Goal: Transaction & Acquisition: Purchase product/service

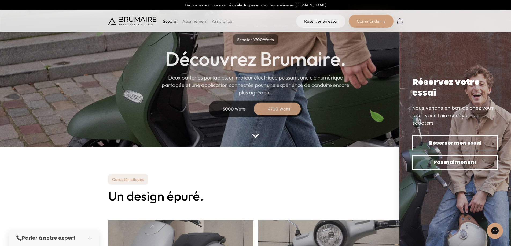
click at [243, 107] on div "3000 Watts" at bounding box center [234, 109] width 43 height 13
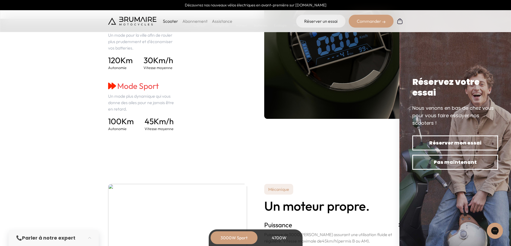
scroll to position [804, 0]
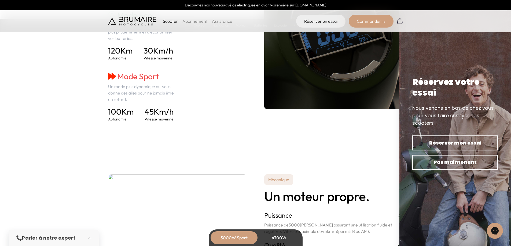
click at [373, 17] on div "Commander" at bounding box center [371, 21] width 45 height 13
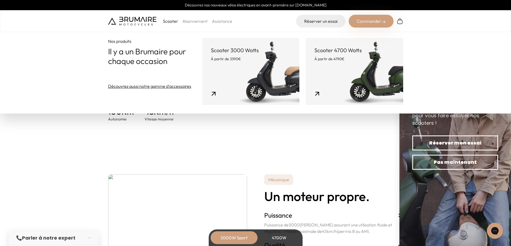
click at [260, 75] on link "Scooter 3000 Watts À partir de 3390€" at bounding box center [250, 71] width 97 height 67
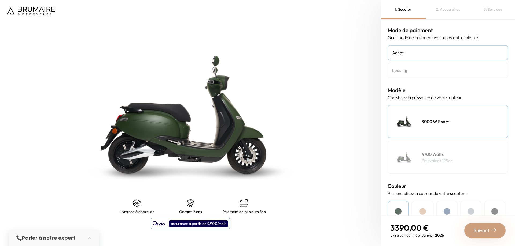
click at [413, 76] on link "Leasing" at bounding box center [447, 71] width 121 height 16
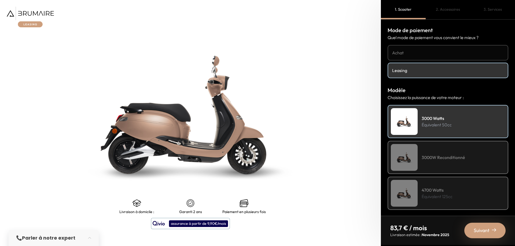
click at [437, 195] on p "Équivalent 125cc" at bounding box center [436, 197] width 31 height 6
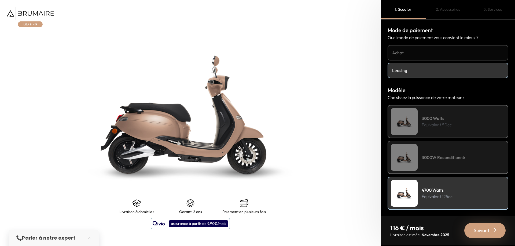
click at [432, 163] on div "3000W Reconditionné" at bounding box center [447, 157] width 121 height 33
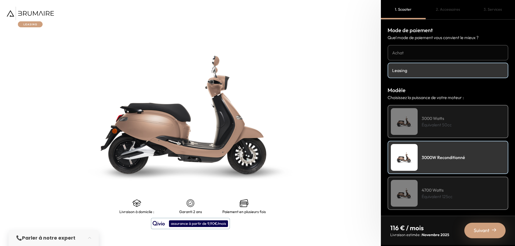
click at [436, 125] on p "Équivalent 50cc" at bounding box center [436, 125] width 30 height 6
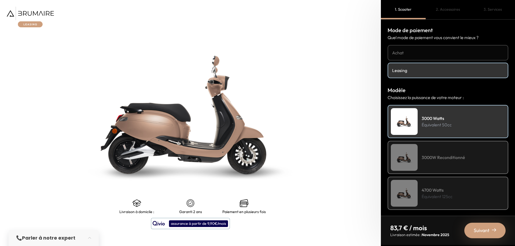
click at [476, 232] on span "Suivant" at bounding box center [481, 231] width 16 height 8
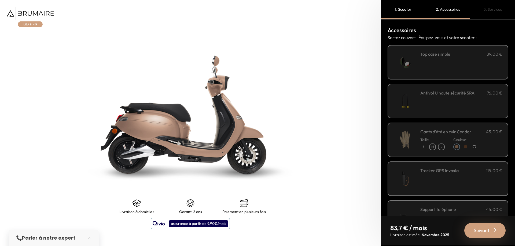
click at [463, 175] on div "Tracker GPS Invoxia 115.00 €" at bounding box center [461, 179] width 82 height 23
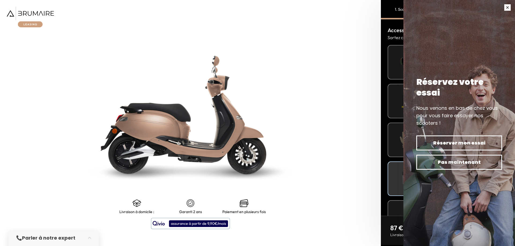
click at [506, 9] on button "button" at bounding box center [507, 7] width 15 height 15
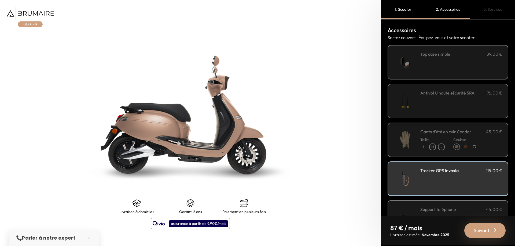
click at [480, 230] on span "Suivant" at bounding box center [481, 231] width 16 height 8
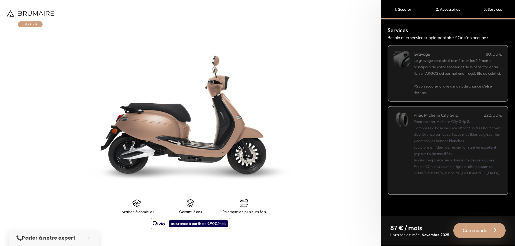
click at [439, 76] on span "Le gravage consiste à numéroter les éléments principaux de votre scooter et de …" at bounding box center [456, 67] width 87 height 18
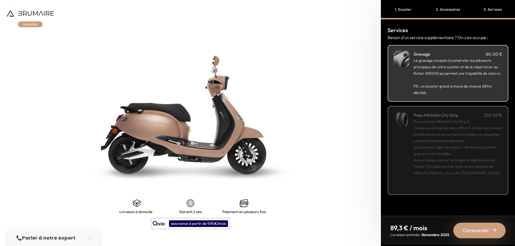
click at [435, 67] on span "Le gravage consiste à numéroter les éléments principaux de votre scooter et de …" at bounding box center [456, 67] width 87 height 18
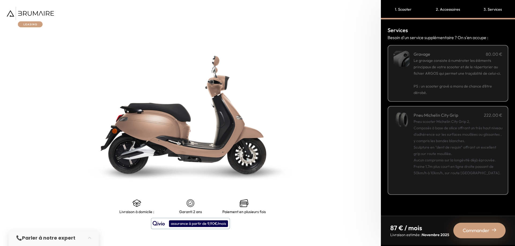
click at [442, 60] on span "Le gravage consiste à numéroter les éléments principaux de votre scooter et de …" at bounding box center [456, 67] width 87 height 18
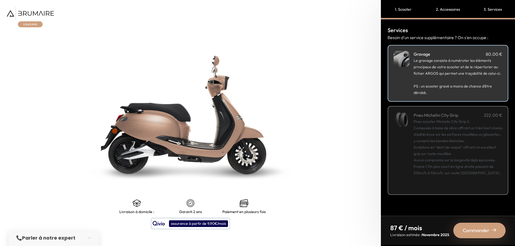
click at [444, 184] on div "Pneu scooter Michelin City Grip 2. Composés à base de silice offrant un très ha…" at bounding box center [457, 154] width 89 height 71
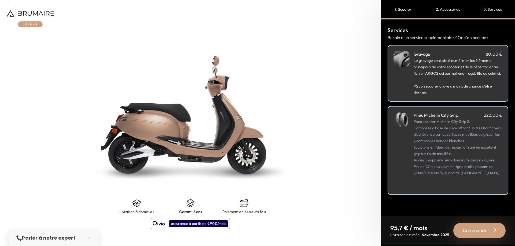
click at [446, 183] on div "Pneu scooter Michelin City Grip 2. Composés à base de silice offrant un très ha…" at bounding box center [457, 154] width 89 height 71
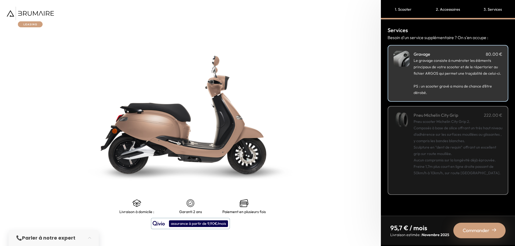
click at [438, 89] on p "PS : un scooter gravé a moins de chance d’être dérobé." at bounding box center [457, 86] width 89 height 19
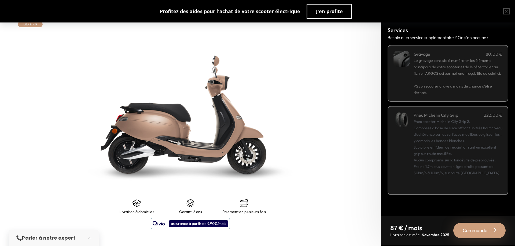
click at [477, 233] on span "Commander" at bounding box center [476, 231] width 27 height 8
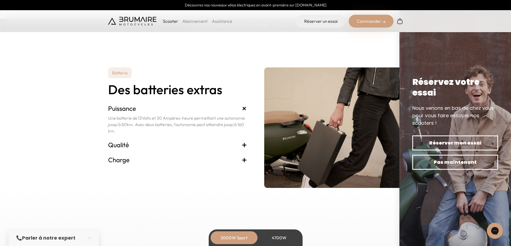
scroll to position [1086, 0]
